Goal: Find specific page/section: Find specific page/section

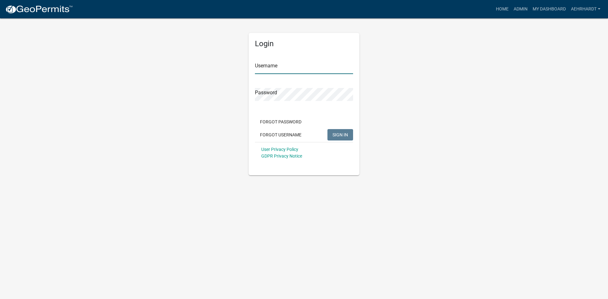
type input "aehrhardt"
click at [340, 135] on span "SIGN IN" at bounding box center [341, 134] width 16 height 5
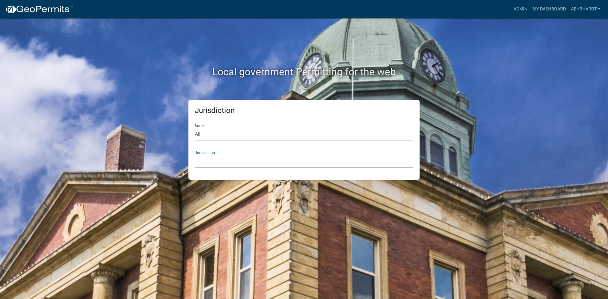
click at [213, 158] on select "[GEOGRAPHIC_DATA], [US_STATE] [GEOGRAPHIC_DATA], [US_STATE][PERSON_NAME][GEOGRA…" at bounding box center [304, 161] width 219 height 13
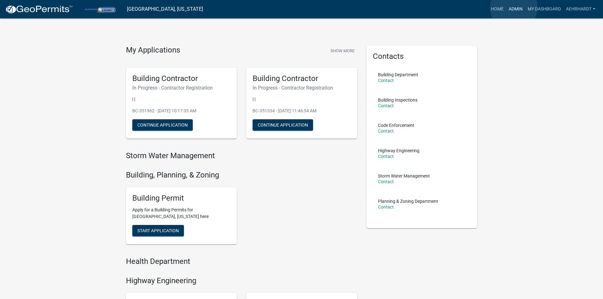
click at [514, 7] on link "Admin" at bounding box center [515, 9] width 19 height 12
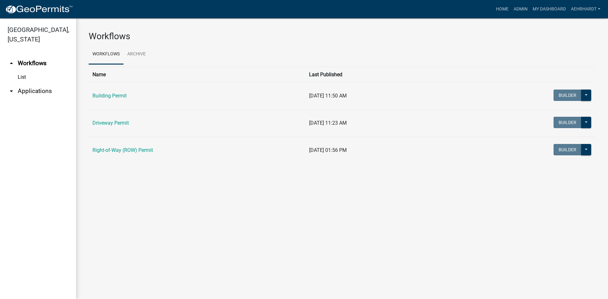
click at [34, 84] on link "arrow_drop_down Applications" at bounding box center [38, 91] width 76 height 15
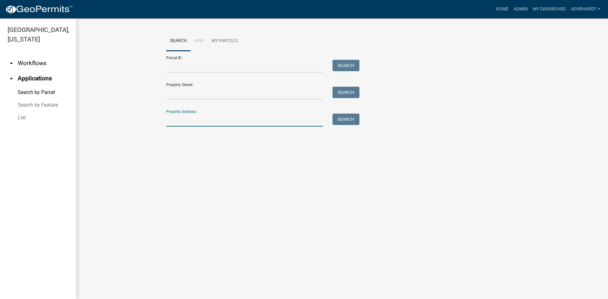
click at [191, 119] on input "Property Address:" at bounding box center [244, 120] width 157 height 13
drag, startPoint x: 217, startPoint y: 122, endPoint x: 226, endPoint y: 121, distance: 8.4
click at [220, 121] on input "662 meridian ct" at bounding box center [244, 120] width 157 height 13
click at [214, 121] on input "662 meridan ct" at bounding box center [244, 120] width 157 height 13
drag, startPoint x: 201, startPoint y: 121, endPoint x: 222, endPoint y: 117, distance: 21.0
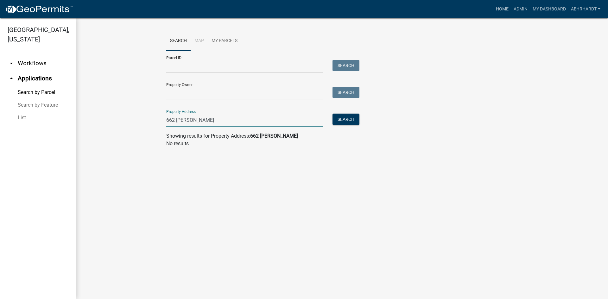
click at [218, 118] on input "662 [PERSON_NAME]" at bounding box center [244, 120] width 157 height 13
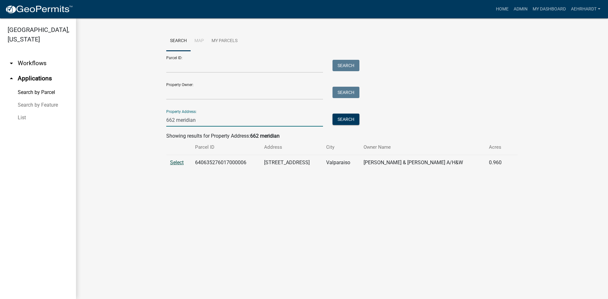
type input "662 meridian"
click at [175, 163] on span "Select" at bounding box center [177, 163] width 14 height 6
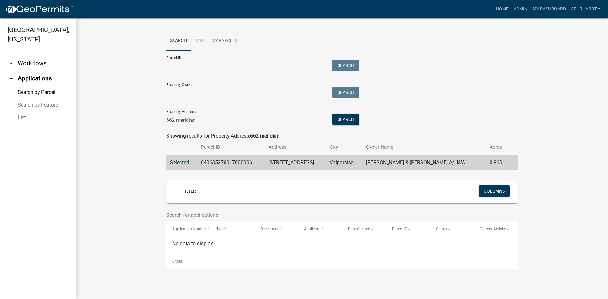
click at [113, 55] on wm-workflow-application-search-view "Search Map My Parcels Parcel ID: Search Property Owner: Search Property Address…" at bounding box center [342, 150] width 507 height 239
drag, startPoint x: 274, startPoint y: 163, endPoint x: 303, endPoint y: 157, distance: 30.0
click at [313, 163] on td "[STREET_ADDRESS]" at bounding box center [295, 163] width 61 height 16
click at [317, 162] on td "[STREET_ADDRESS]" at bounding box center [295, 163] width 61 height 16
drag, startPoint x: 318, startPoint y: 161, endPoint x: 312, endPoint y: 163, distance: 6.9
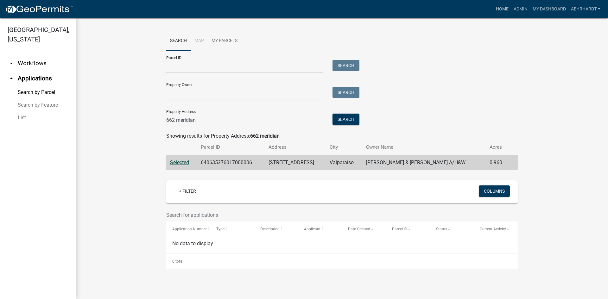
click at [312, 163] on td "[STREET_ADDRESS]" at bounding box center [295, 163] width 61 height 16
drag, startPoint x: 274, startPoint y: 161, endPoint x: 307, endPoint y: 162, distance: 32.3
click at [320, 162] on td "[STREET_ADDRESS]" at bounding box center [295, 163] width 61 height 16
copy td "[STREET_ADDRESS]"
click at [203, 162] on td "640635276017000006" at bounding box center [231, 163] width 68 height 16
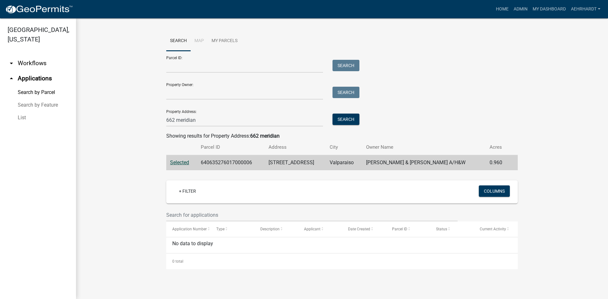
drag, startPoint x: 202, startPoint y: 162, endPoint x: 406, endPoint y: 166, distance: 203.4
click at [474, 167] on tr "Selected 640635276017000006 [STREET_ADDRESS] [PERSON_NAME] & [PERSON_NAME]/H&W …" at bounding box center [342, 163] width 352 height 16
copy tr "640635276017000006 [STREET_ADDRESS] Kenneth F & [PERSON_NAME]/H&W"
